Goal: Task Accomplishment & Management: Use online tool/utility

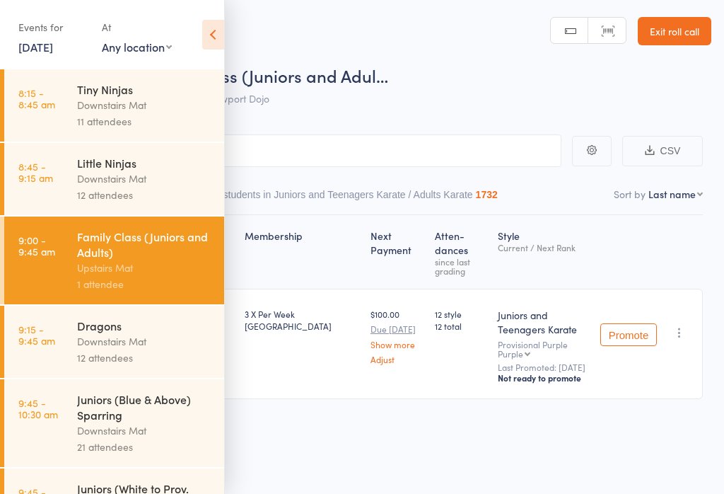
click at [217, 31] on icon at bounding box center [213, 35] width 22 height 30
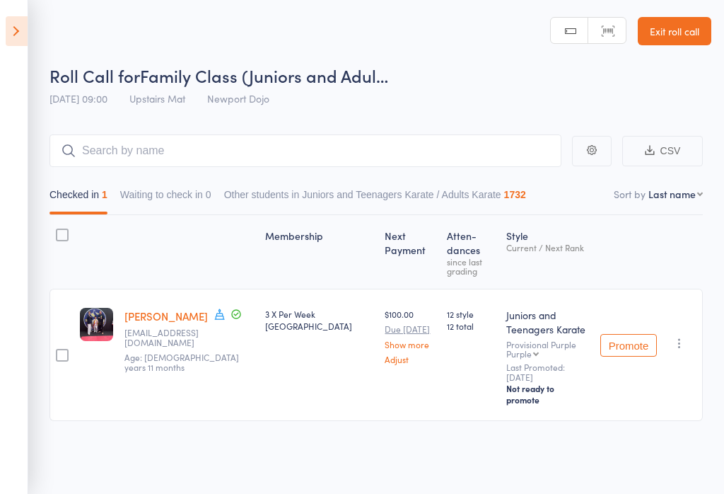
click at [695, 21] on link "Exit roll call" at bounding box center [675, 31] width 74 height 28
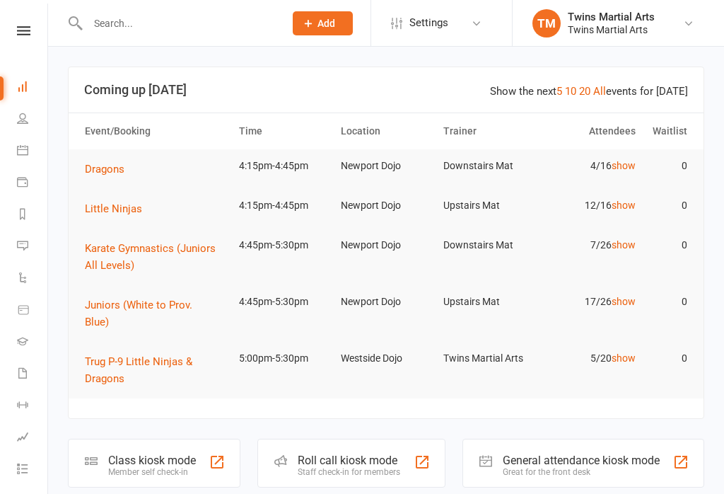
click at [390, 467] on div "Staff check-in for members" at bounding box center [349, 472] width 103 height 10
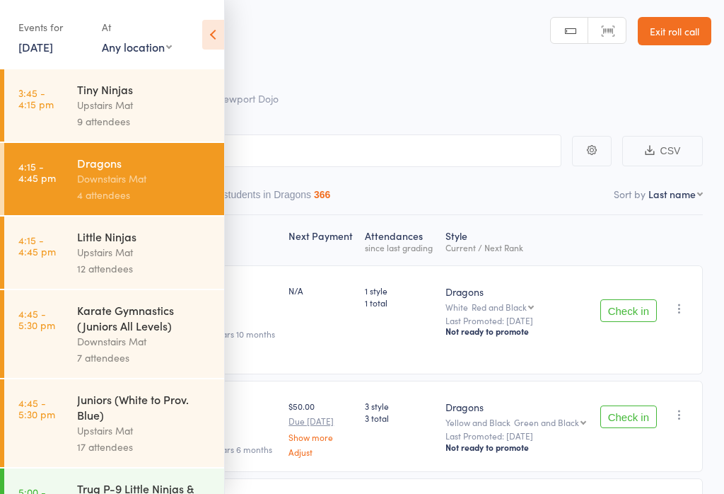
click at [219, 23] on icon at bounding box center [213, 35] width 22 height 30
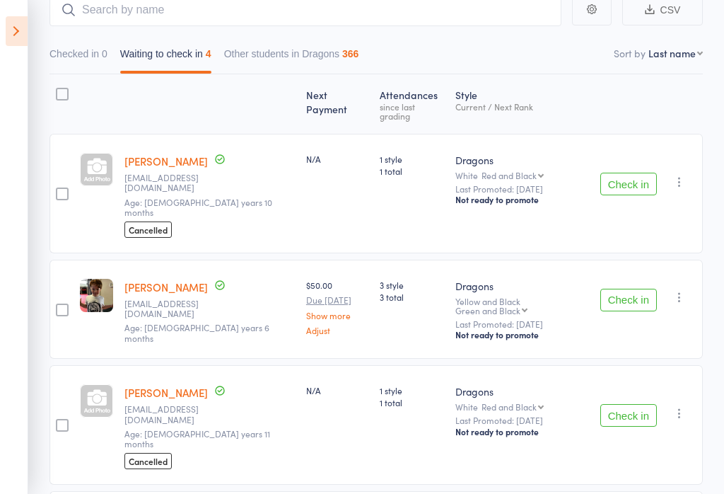
scroll to position [118, 0]
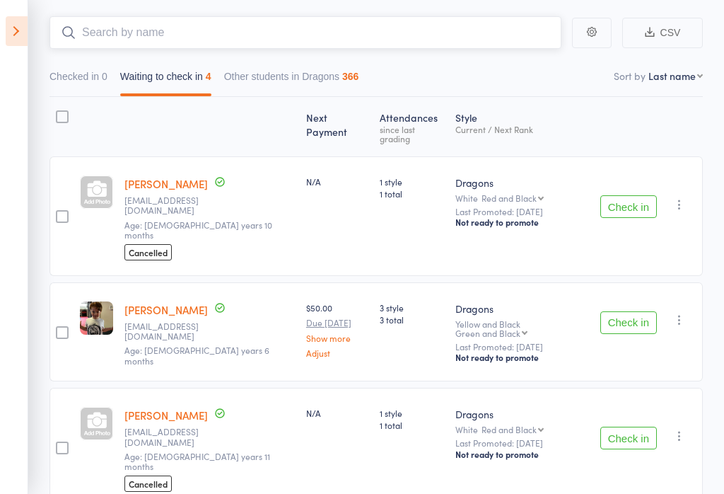
click at [130, 30] on input "search" at bounding box center [306, 32] width 512 height 33
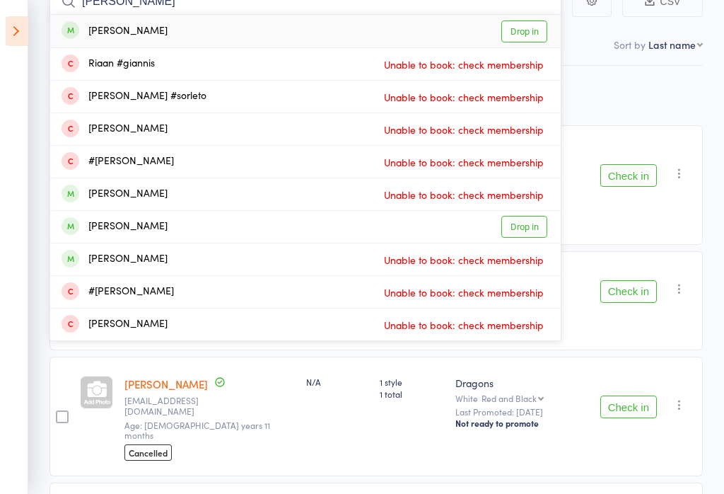
type input "[PERSON_NAME]"
click at [518, 25] on link "Drop in" at bounding box center [525, 32] width 46 height 22
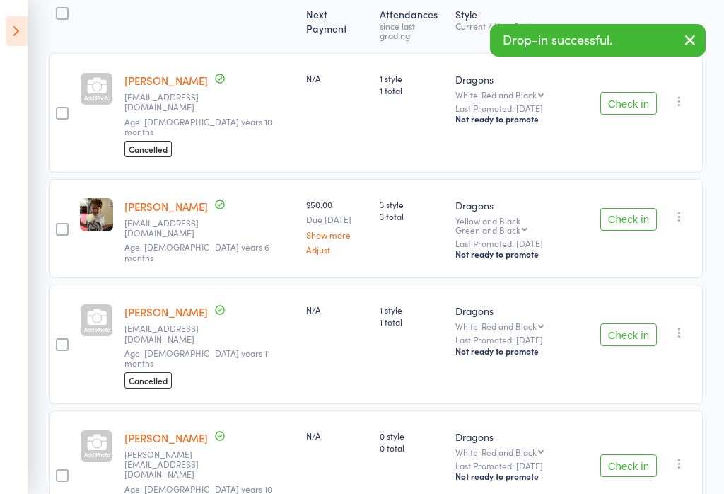
scroll to position [221, 0]
click at [633, 455] on button "Check in" at bounding box center [629, 466] width 57 height 23
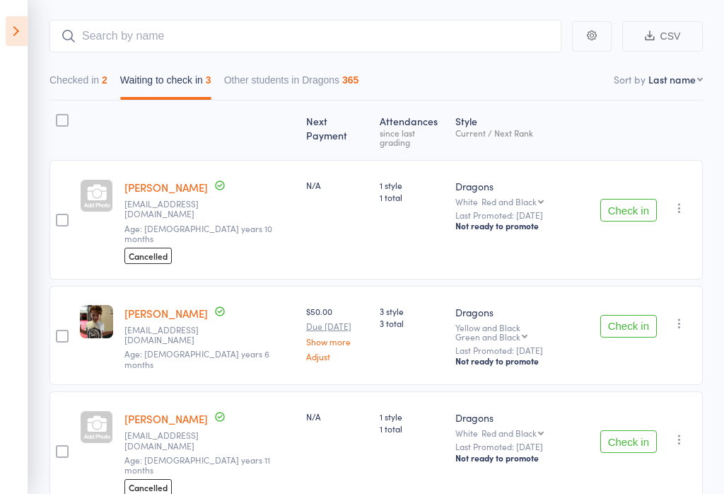
scroll to position [136, 0]
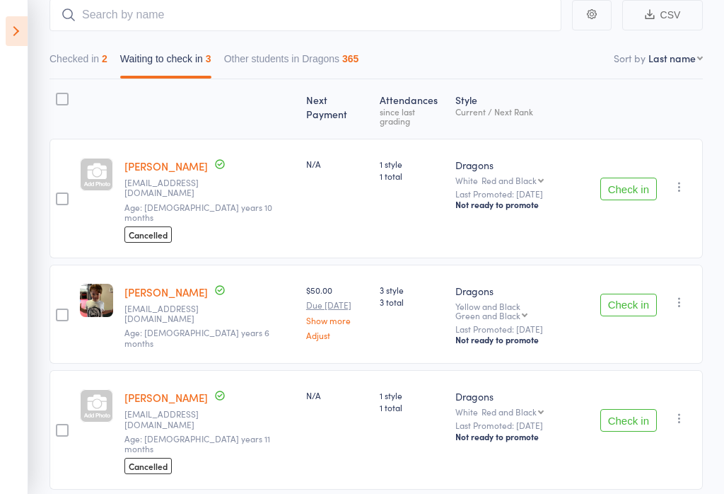
click at [684, 180] on icon "button" at bounding box center [680, 187] width 14 height 14
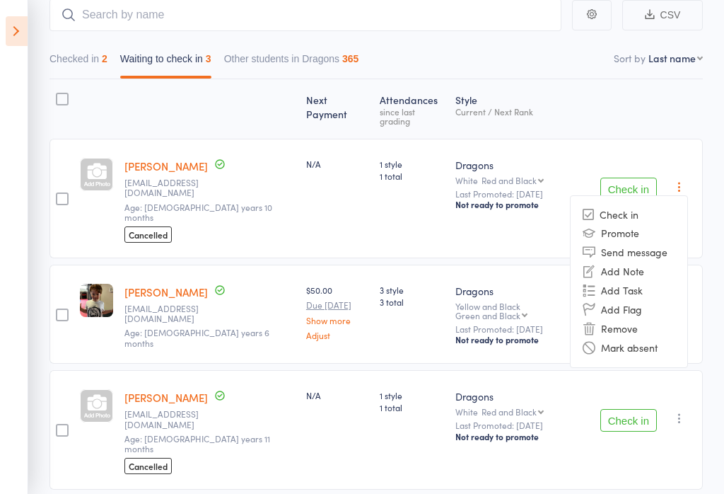
click at [629, 319] on li "Remove" at bounding box center [629, 328] width 117 height 19
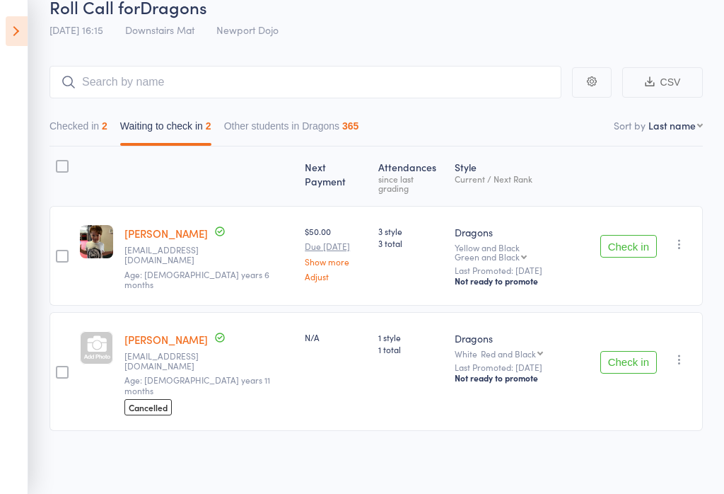
scroll to position [30, 0]
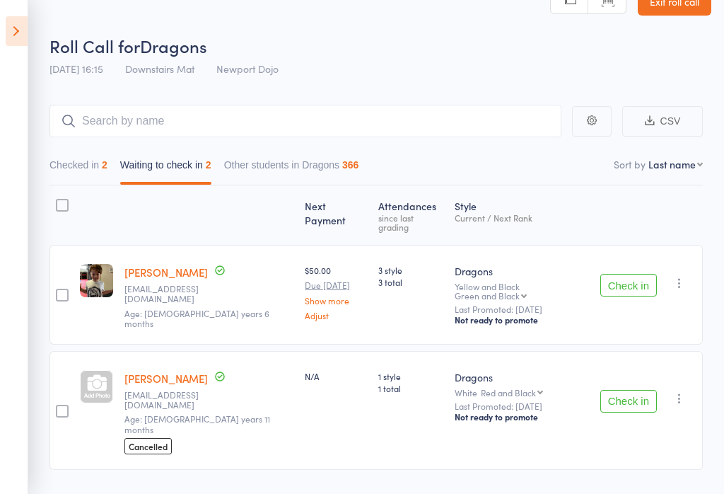
click at [686, 276] on icon "button" at bounding box center [680, 283] width 14 height 14
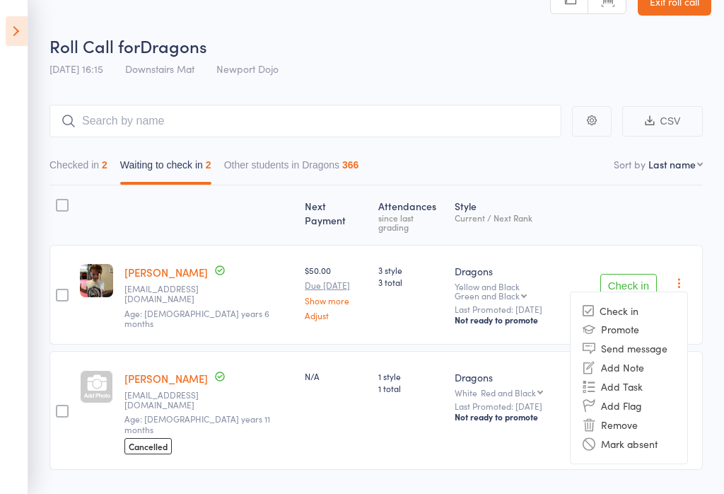
click at [623, 415] on li "Remove" at bounding box center [629, 424] width 117 height 19
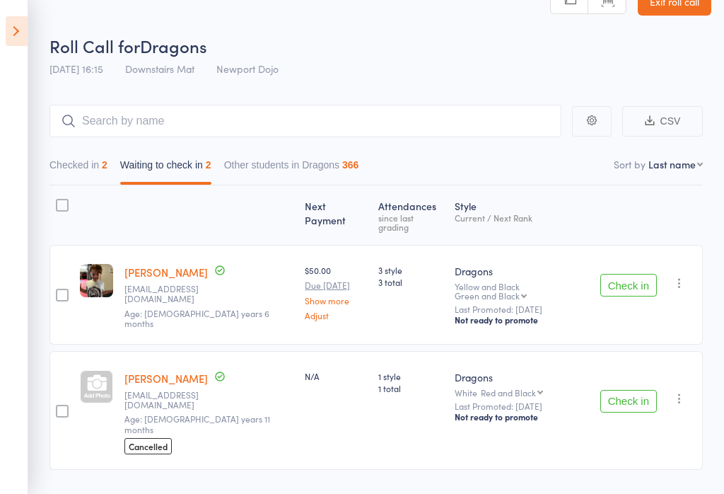
scroll to position [1, 0]
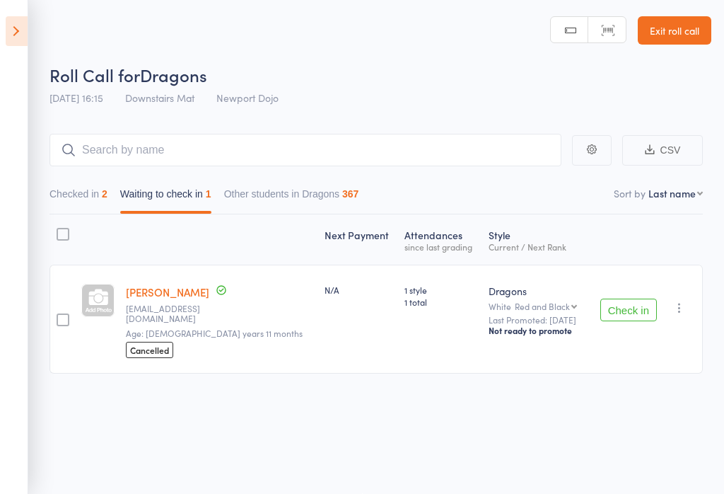
click at [677, 302] on icon "button" at bounding box center [680, 308] width 14 height 14
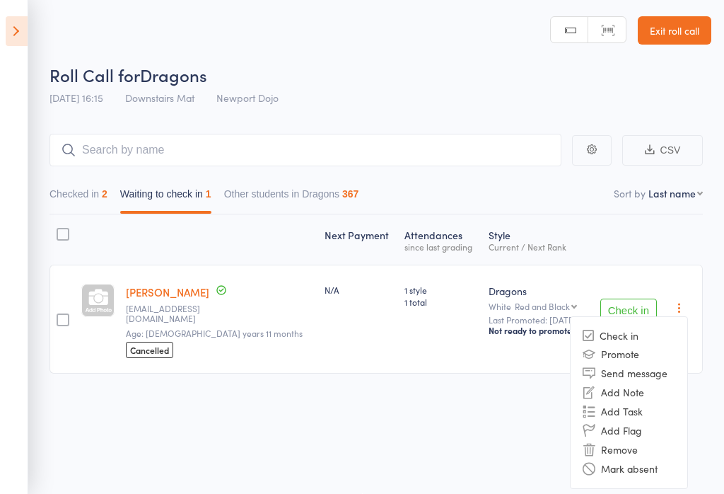
click at [623, 444] on li "Remove" at bounding box center [629, 449] width 117 height 19
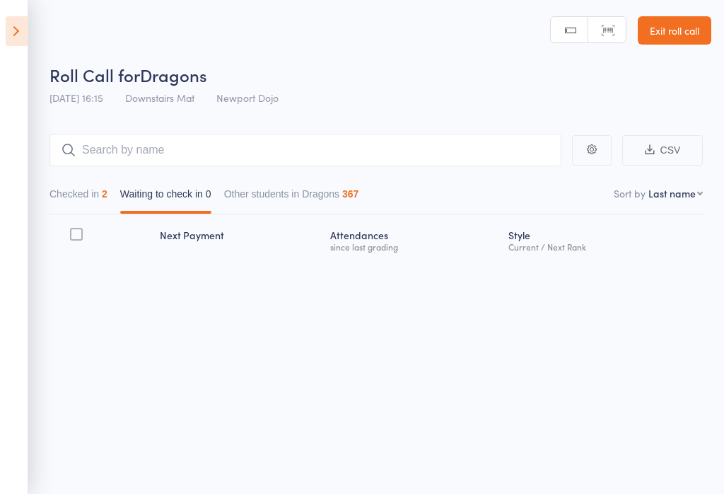
click at [18, 39] on icon at bounding box center [17, 31] width 22 height 30
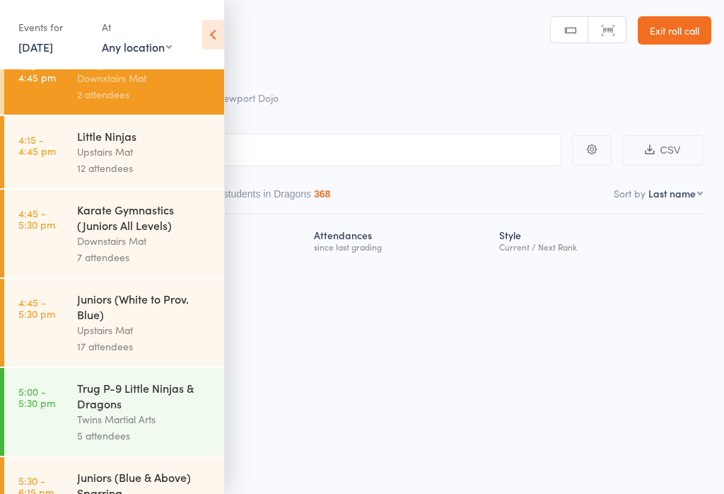
scroll to position [98, 0]
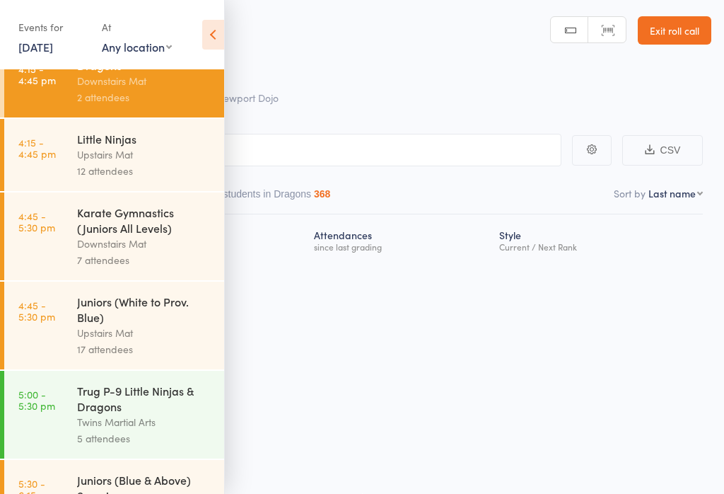
click at [88, 233] on div "Karate Gymnastics (Juniors All Levels)" at bounding box center [144, 219] width 135 height 31
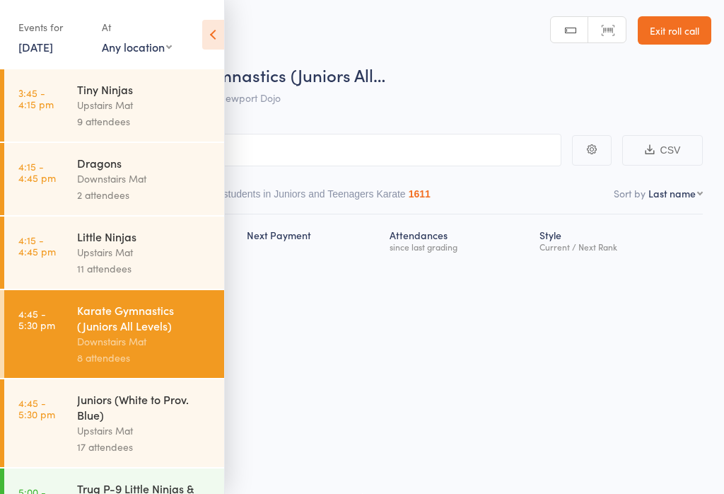
click at [210, 25] on icon at bounding box center [213, 35] width 22 height 30
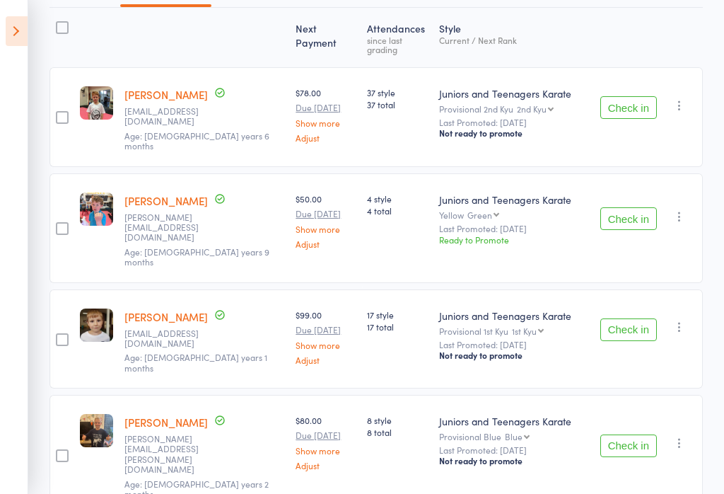
scroll to position [209, 0]
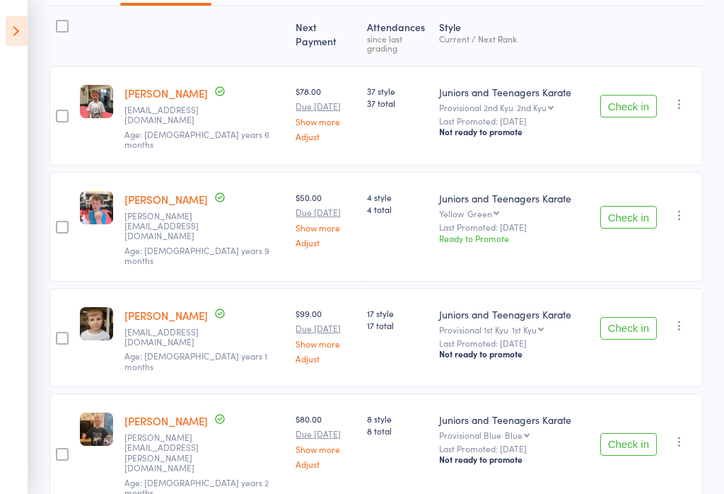
click at [606, 100] on button "Check in" at bounding box center [629, 106] width 57 height 23
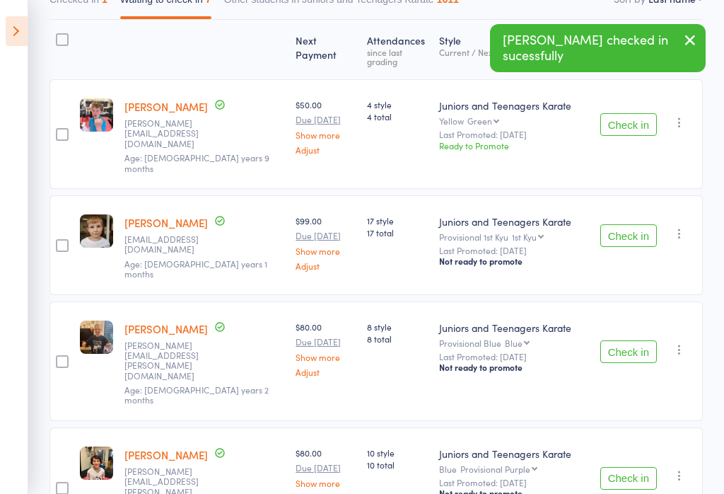
scroll to position [195, 0]
click at [678, 116] on icon "button" at bounding box center [680, 123] width 14 height 14
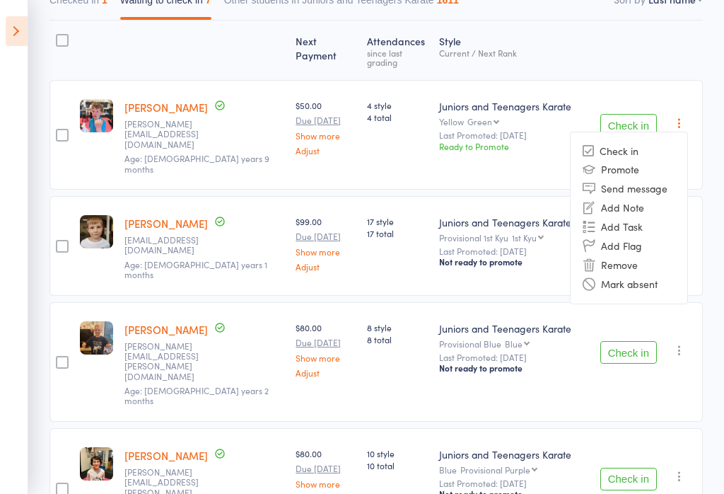
click at [624, 255] on li "Remove" at bounding box center [629, 264] width 117 height 19
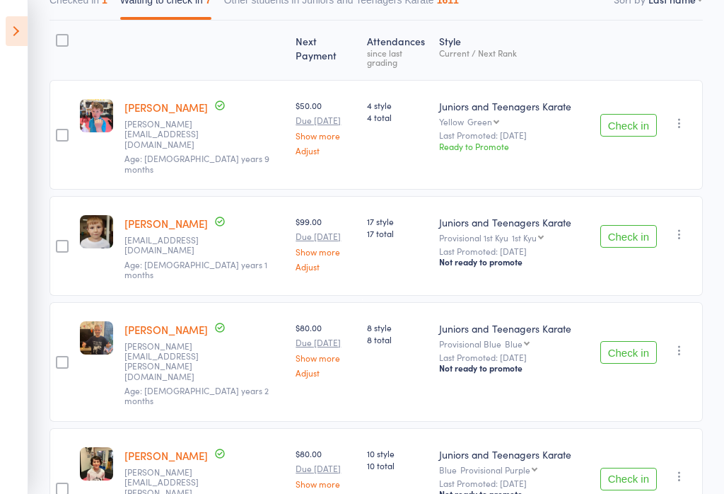
scroll to position [217, 0]
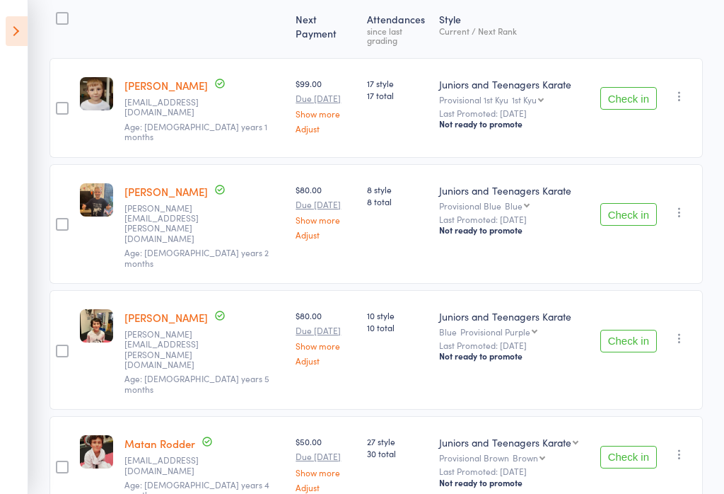
click at [608, 92] on button "Check in" at bounding box center [629, 98] width 57 height 23
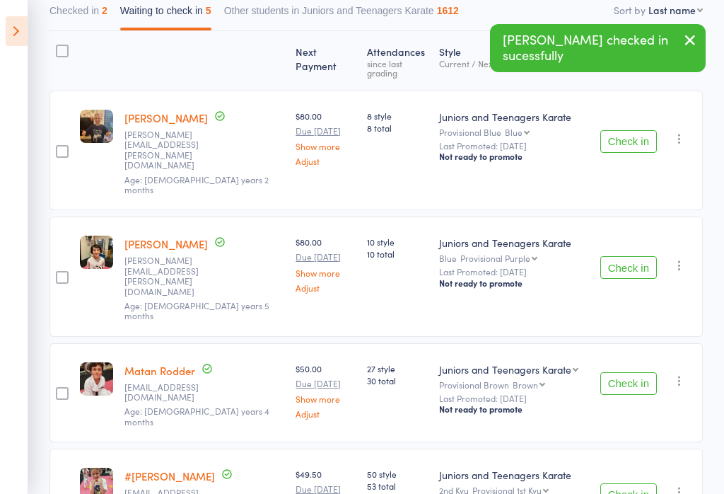
scroll to position [178, 0]
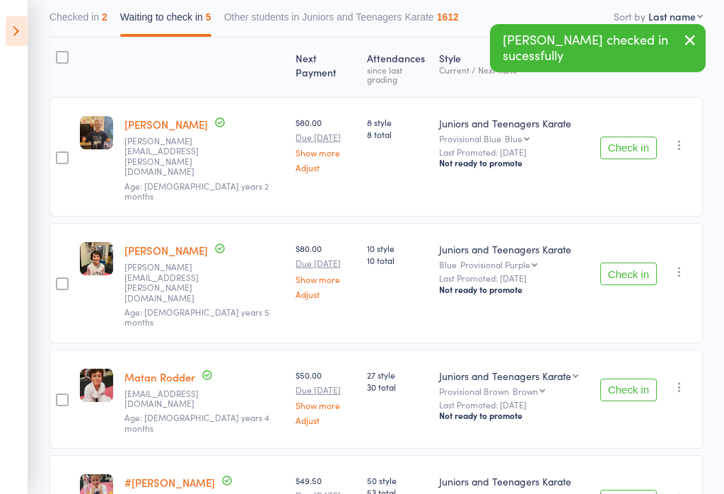
click at [616, 137] on button "Check in" at bounding box center [629, 148] width 57 height 23
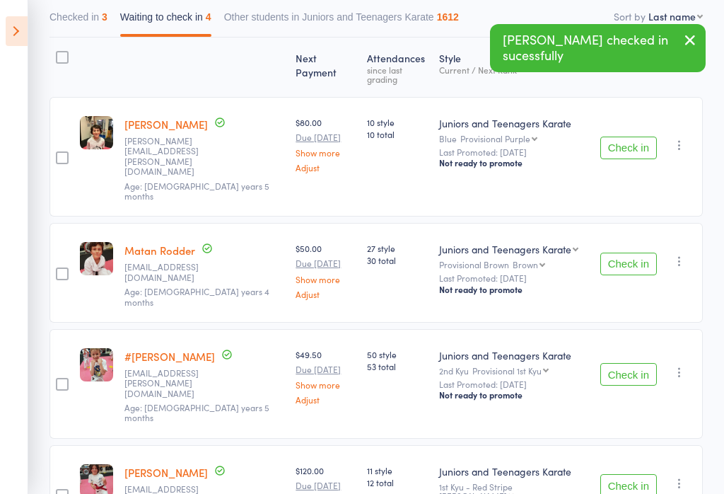
click at [622, 137] on button "Check in" at bounding box center [629, 148] width 57 height 23
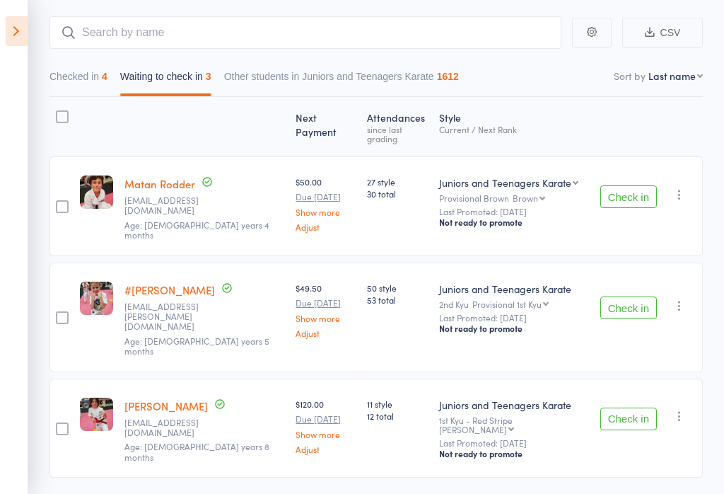
scroll to position [117, 0]
click at [624, 186] on button "Check in" at bounding box center [629, 197] width 57 height 23
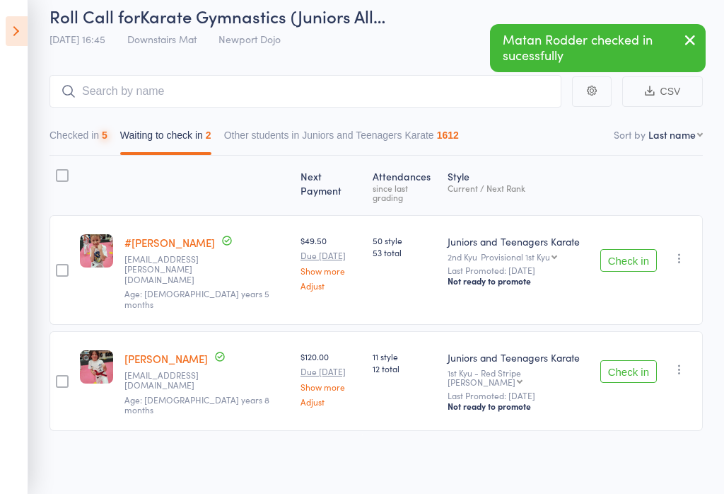
scroll to position [21, 0]
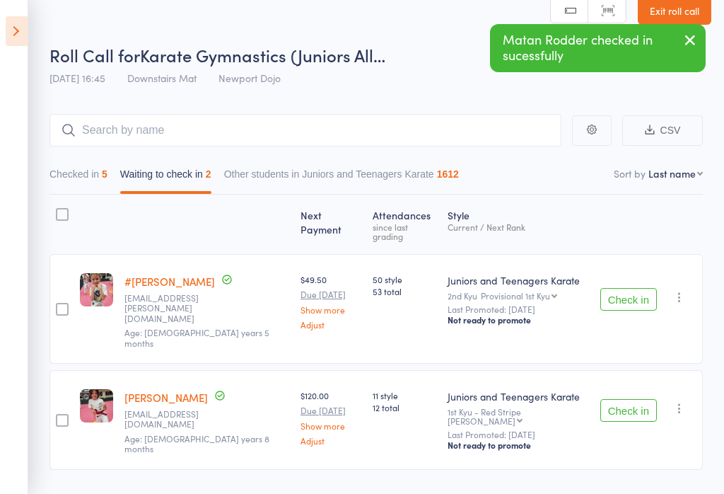
click at [631, 399] on button "Check in" at bounding box center [629, 410] width 57 height 23
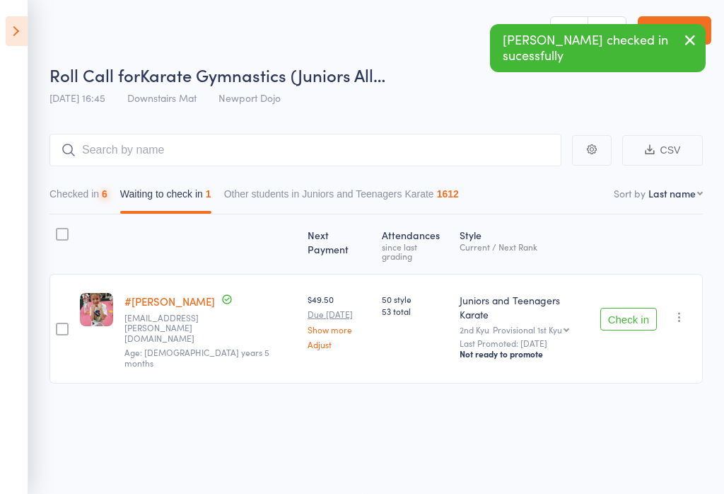
scroll to position [1, 0]
click at [687, 310] on icon "button" at bounding box center [680, 317] width 14 height 14
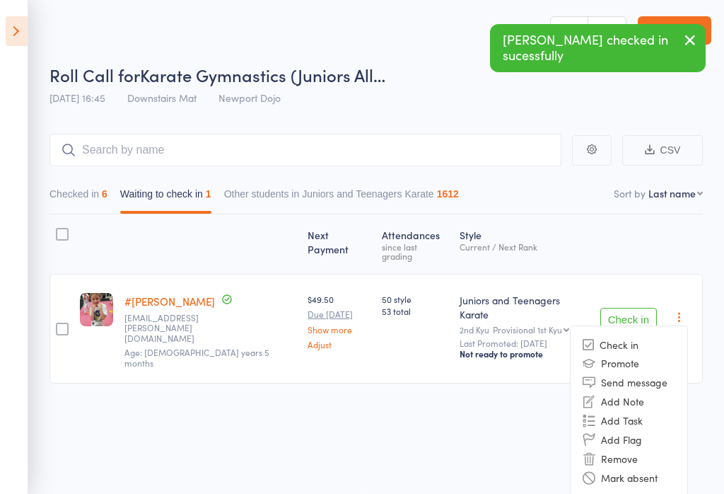
click at [623, 449] on li "Remove" at bounding box center [629, 458] width 117 height 19
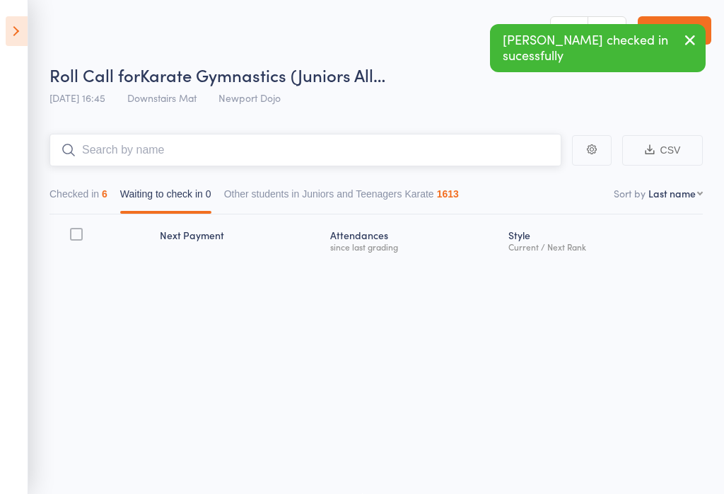
click at [108, 139] on input "search" at bounding box center [306, 150] width 512 height 33
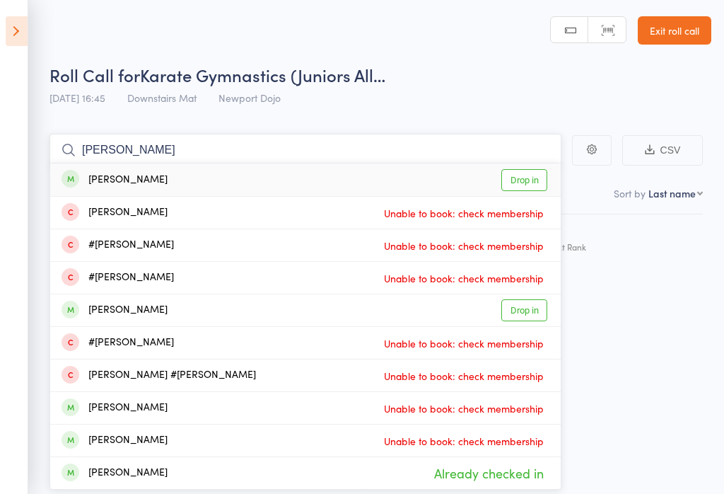
scroll to position [155, 0]
type input "L"
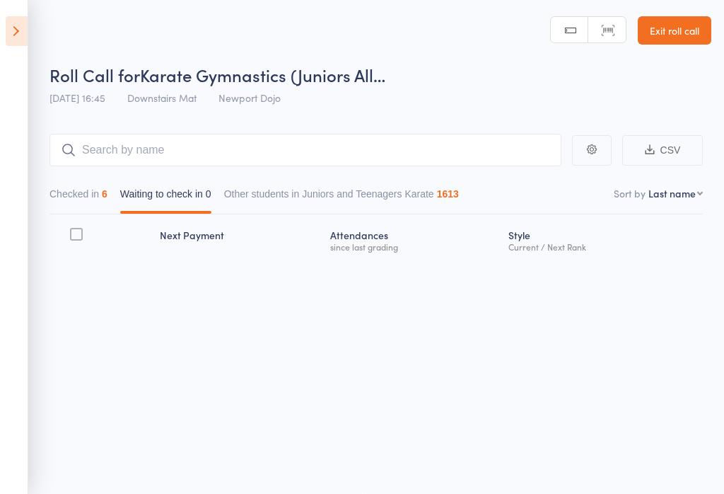
scroll to position [1, 0]
click at [74, 191] on button "Checked in 6" at bounding box center [79, 197] width 58 height 33
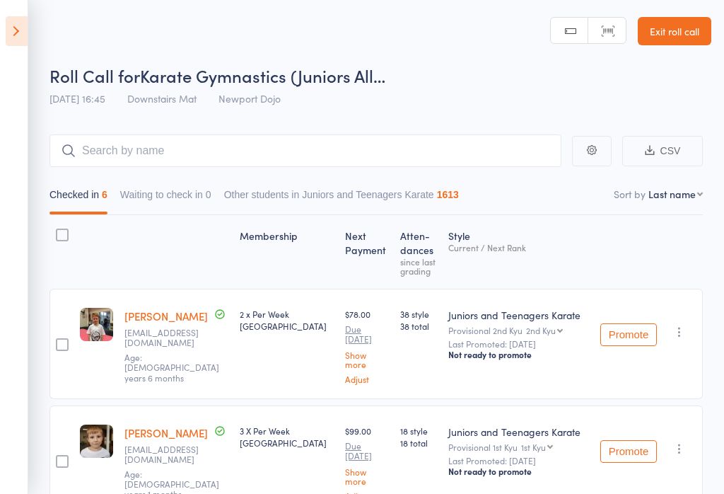
scroll to position [0, 0]
click at [6, 20] on icon at bounding box center [17, 31] width 22 height 30
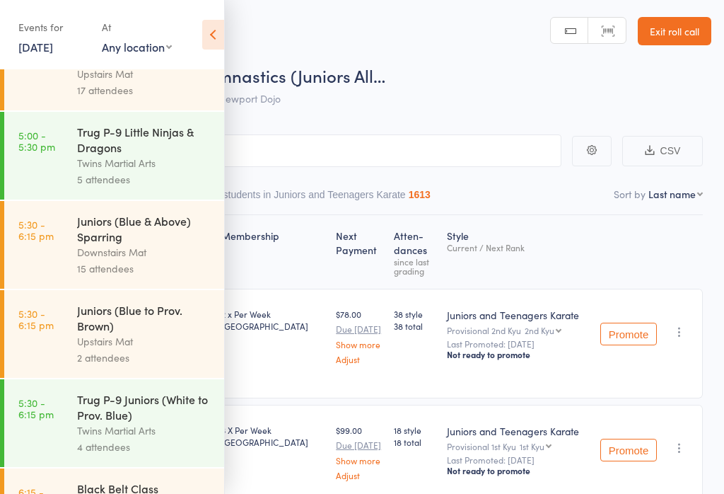
scroll to position [365, 0]
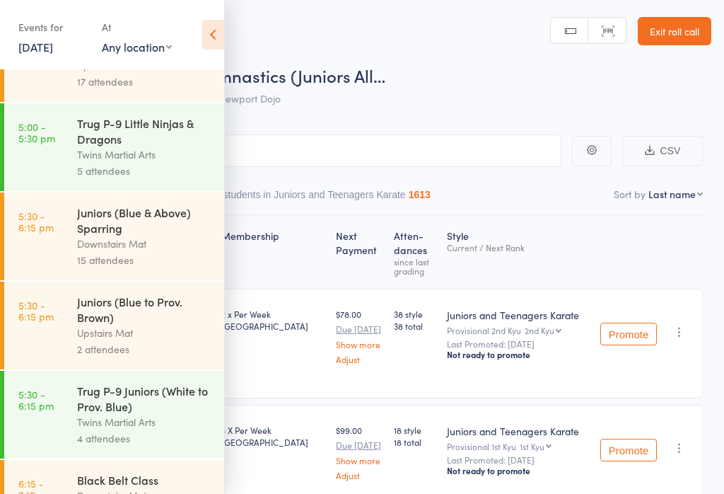
click at [113, 341] on div "Upstairs Mat" at bounding box center [144, 333] width 135 height 16
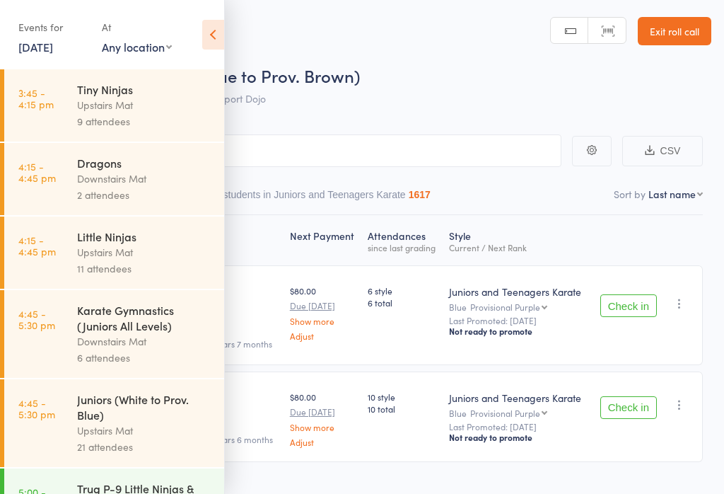
click at [211, 36] on icon at bounding box center [213, 35] width 22 height 30
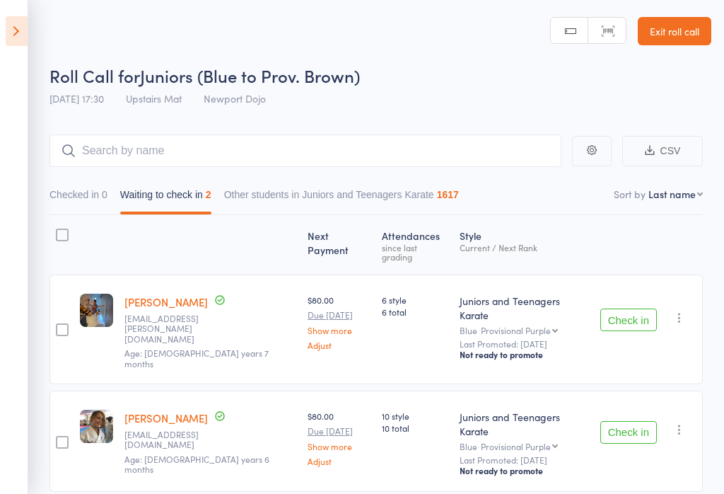
click at [635, 308] on button "Check in" at bounding box center [629, 319] width 57 height 23
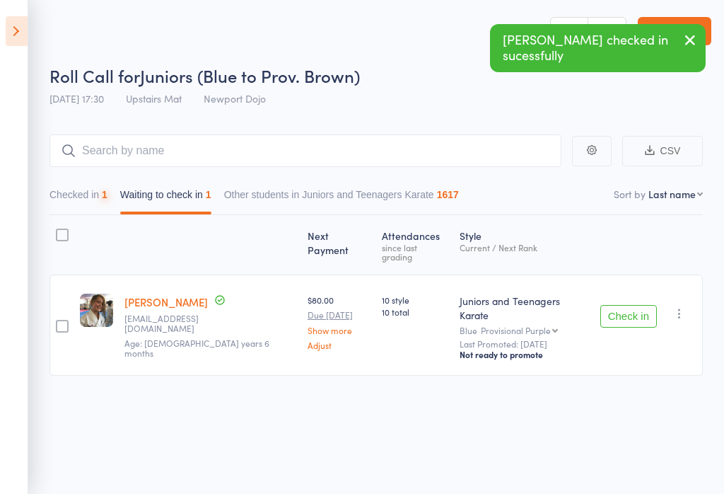
click at [613, 305] on button "Check in" at bounding box center [629, 316] width 57 height 23
